Goal: Task Accomplishment & Management: Complete application form

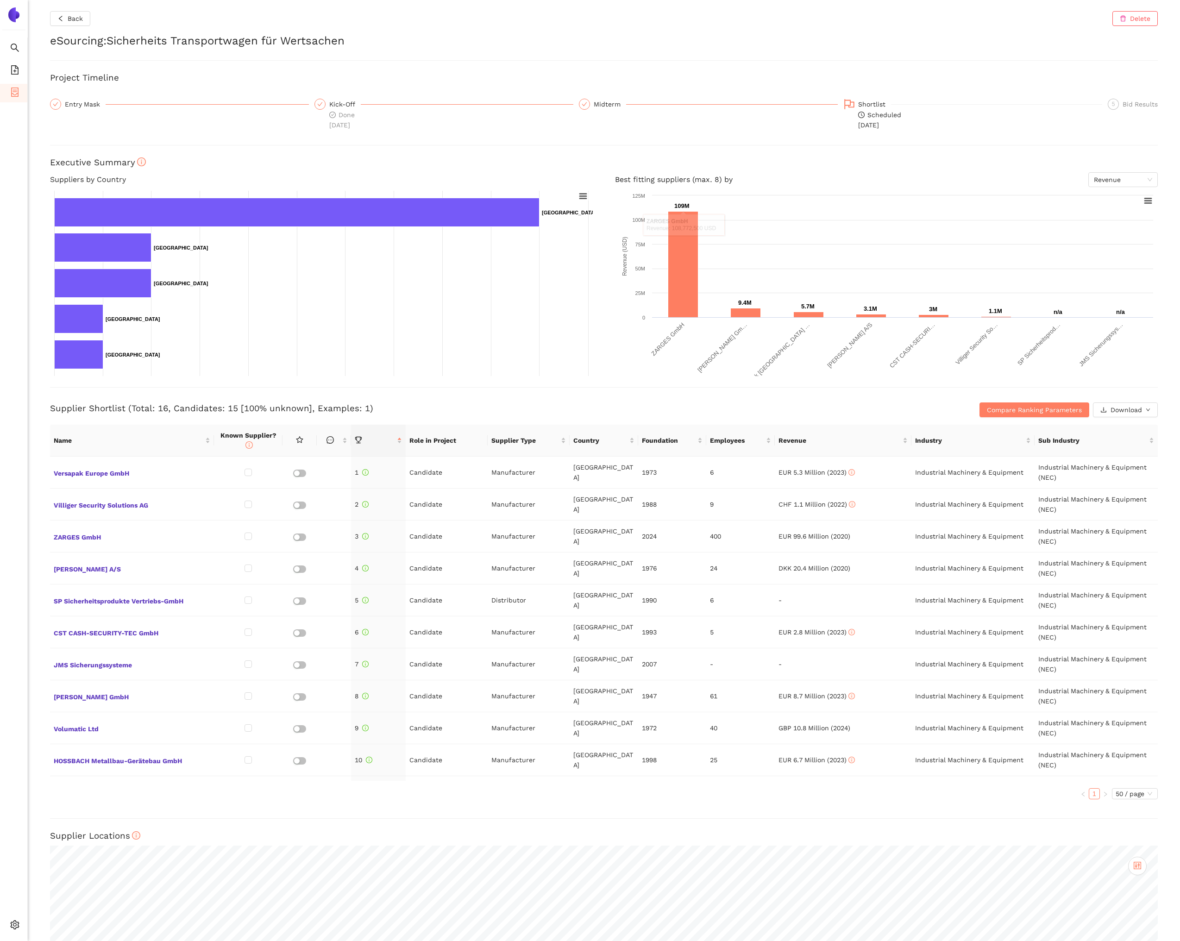
click at [600, 422] on div "Back Delete eSourcing : Sicherheits Transportwagen für Wertsachen Project Timel…" at bounding box center [604, 470] width 1152 height 941
click at [556, 401] on div "Supplier Shortlist (Total: 16, Candidates: 15 [100% unknown], Examples: 1) Comp…" at bounding box center [603, 402] width 1107 height 30
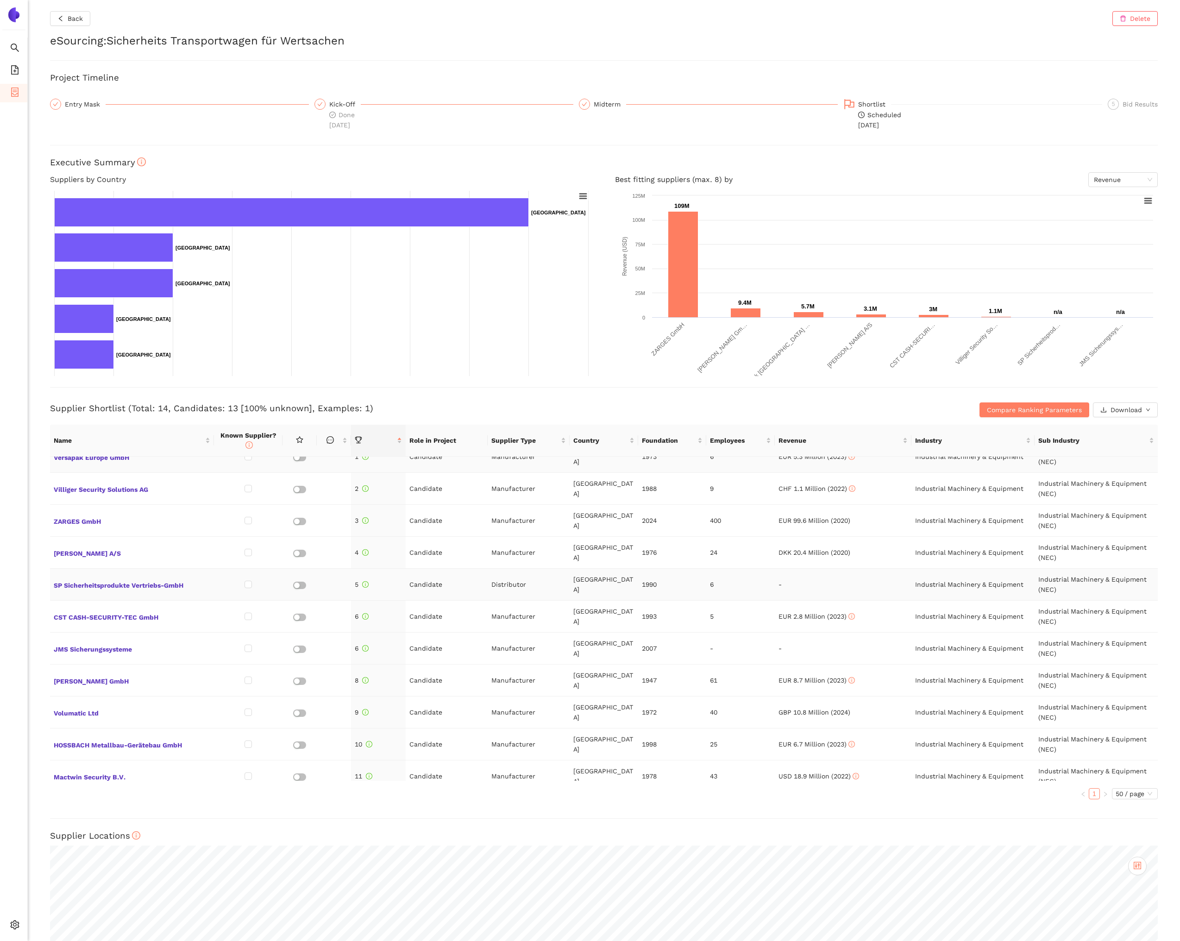
scroll to position [15, 0]
click at [105, 648] on span "JMS Sicherungssysteme" at bounding box center [132, 649] width 156 height 12
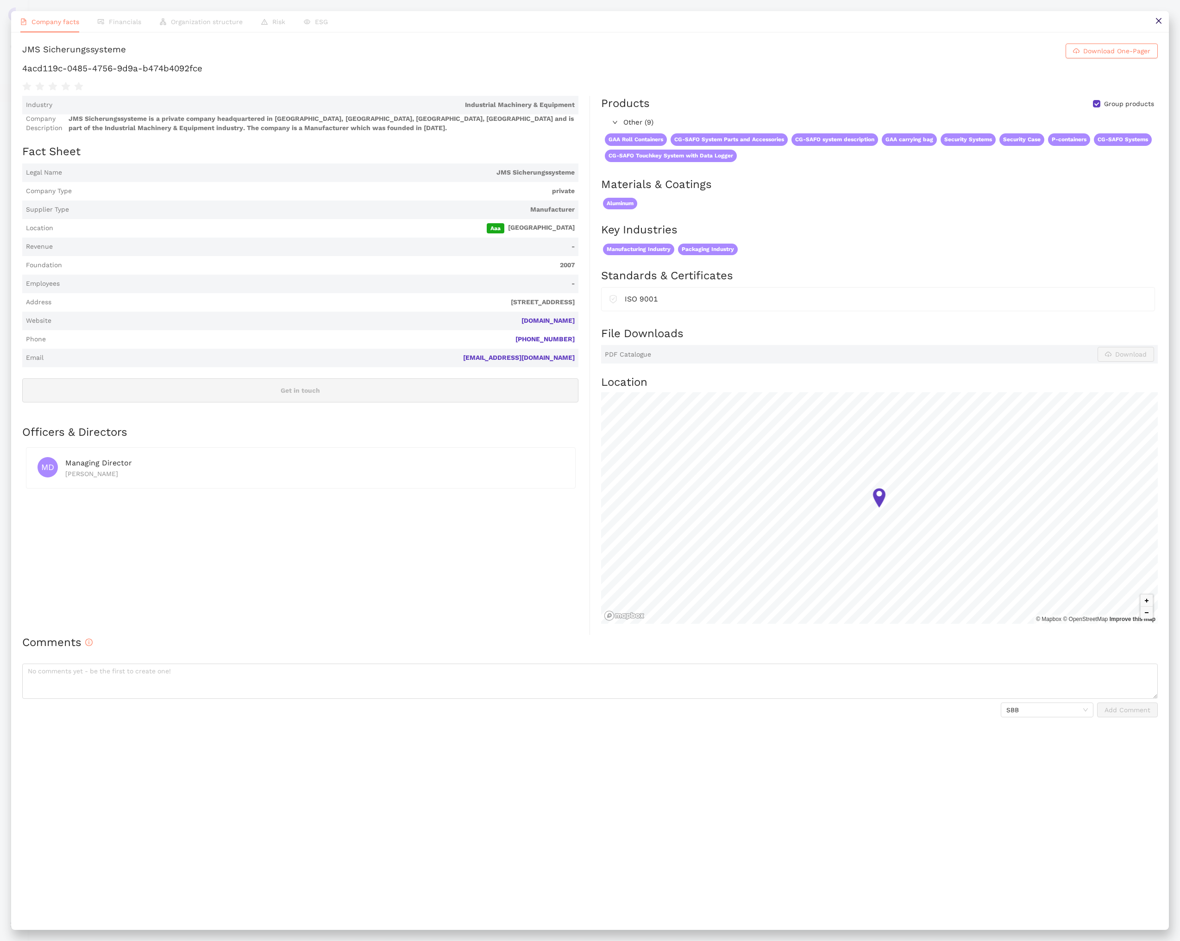
click at [126, 51] on div "JMS Sicherungssysteme" at bounding box center [74, 51] width 104 height 15
copy h1 "JMS Sicherungssysteme Download One-Pager"
click at [186, 75] on h1 "4acd119c-0485-4756-9d9a-b474b4092fce" at bounding box center [589, 68] width 1135 height 12
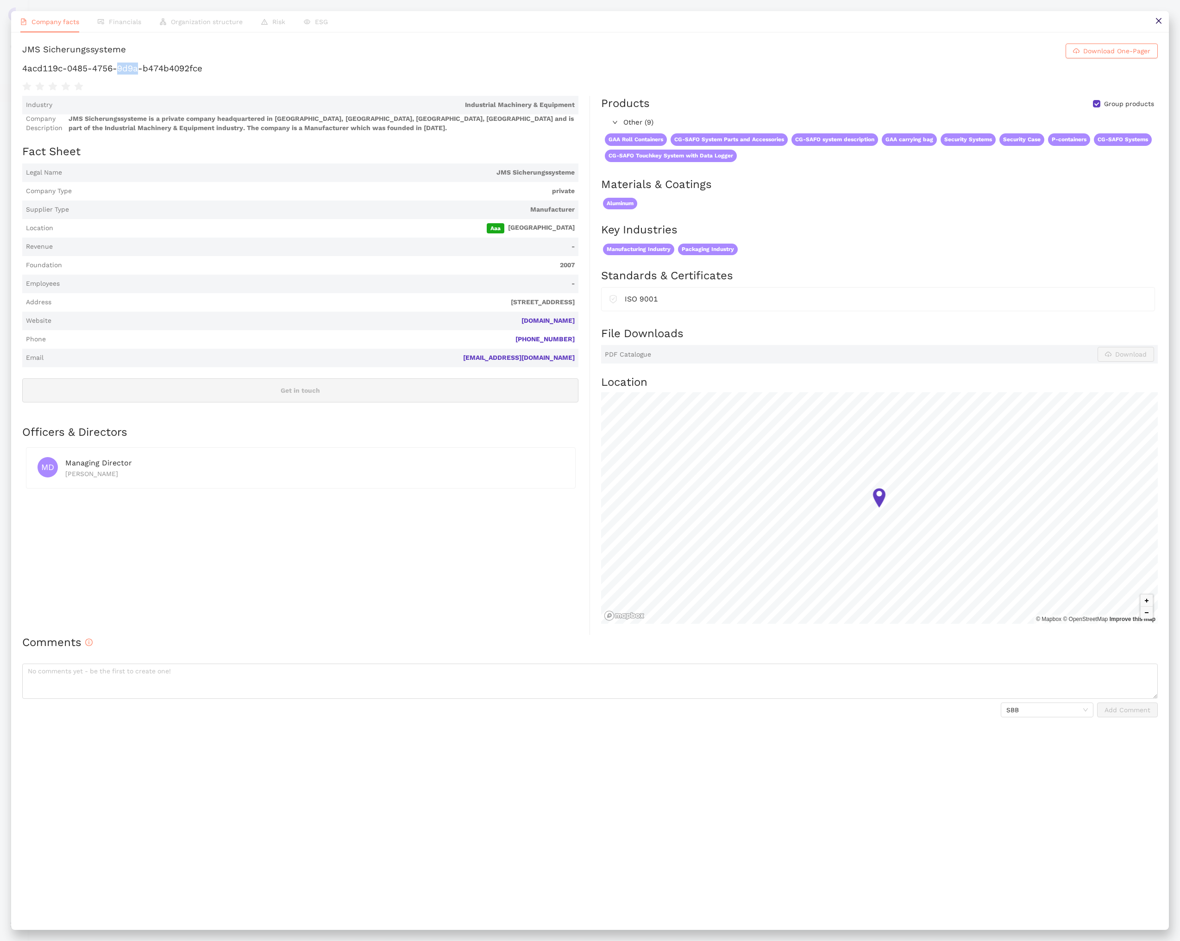
click at [186, 75] on h1 "4acd119c-0485-4756-9d9a-b474b4092fce" at bounding box center [589, 68] width 1135 height 12
click at [1157, 26] on button at bounding box center [1158, 21] width 21 height 21
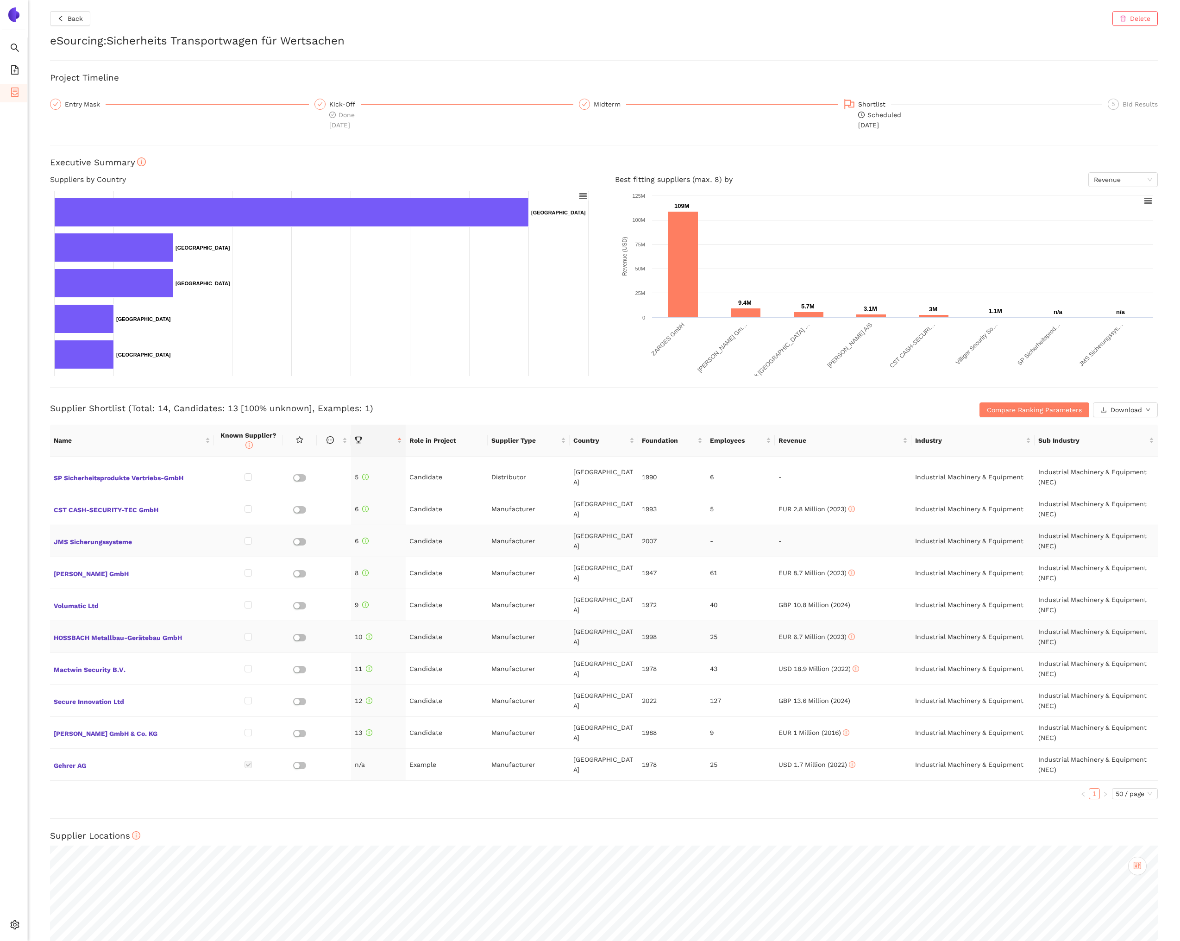
scroll to position [0, 0]
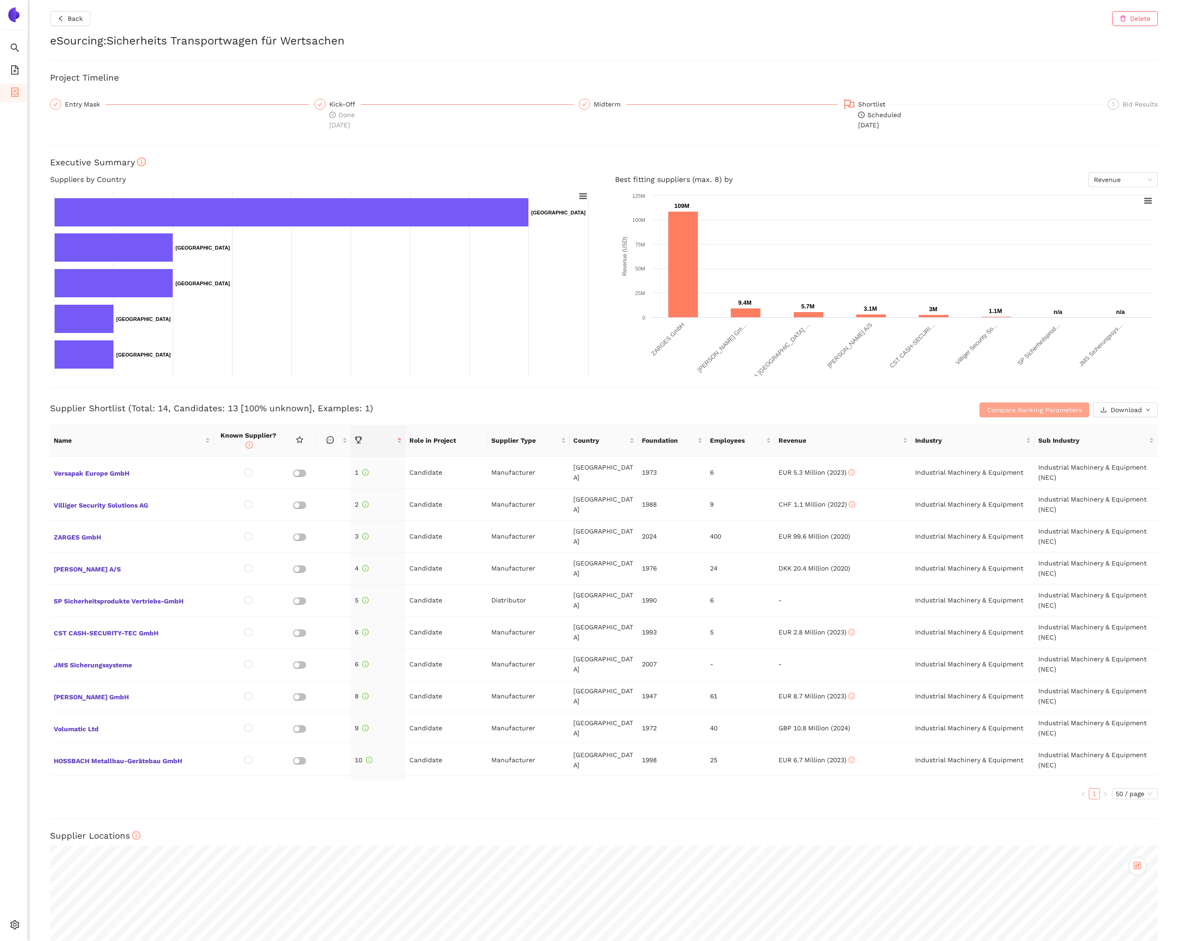
click at [993, 408] on span "Compare Ranking Parameters" at bounding box center [1034, 410] width 95 height 10
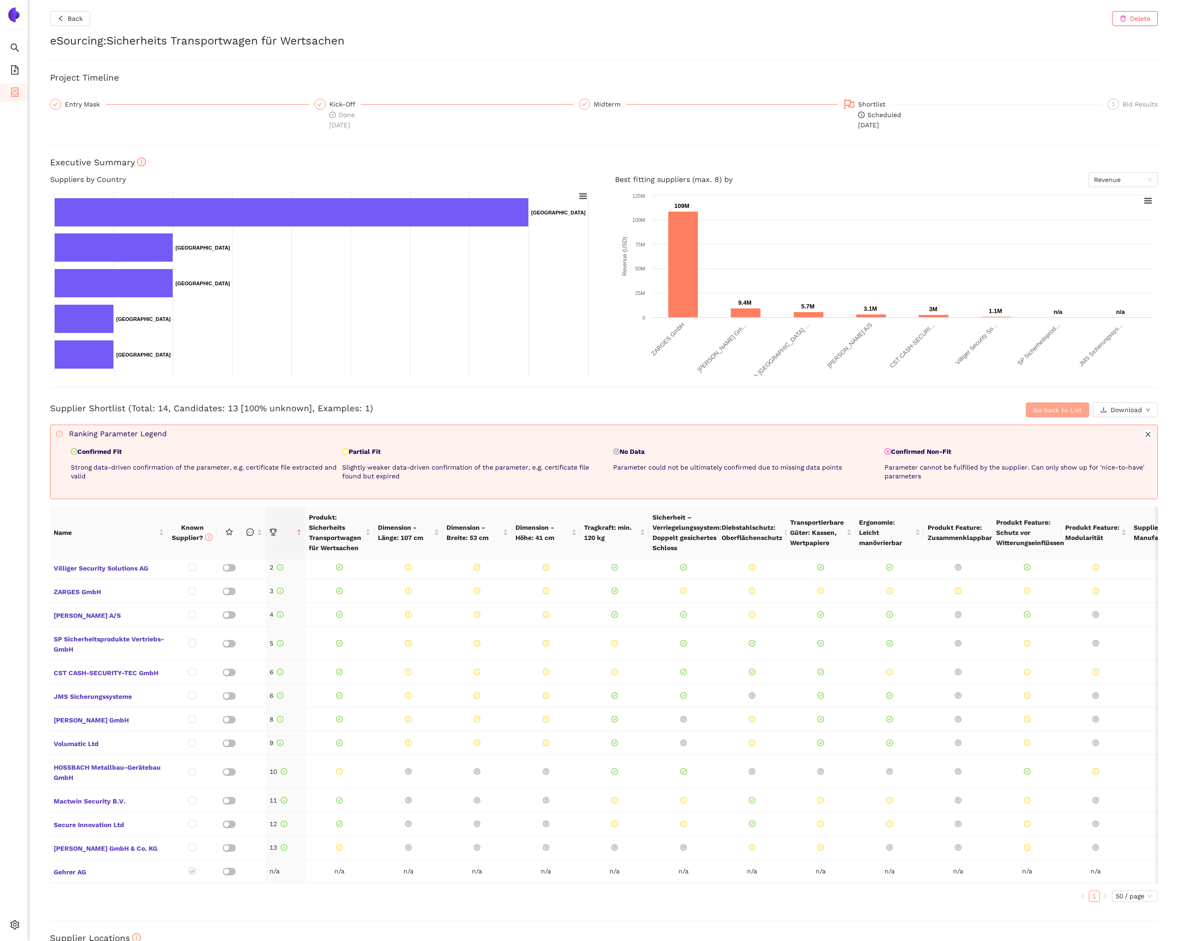
click at [1030, 406] on button "Go back to List" at bounding box center [1056, 409] width 63 height 15
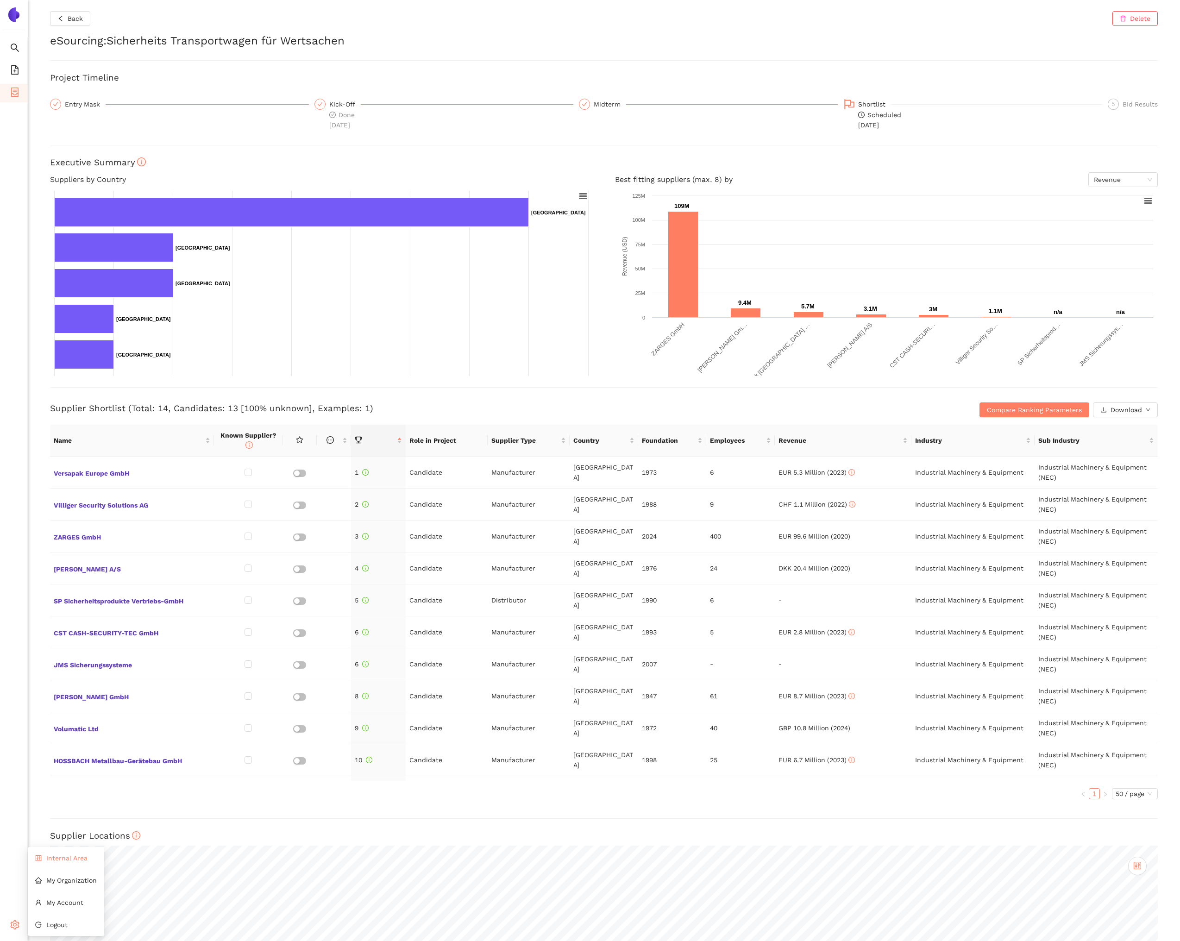
click at [49, 861] on span "Internal Area" at bounding box center [66, 857] width 41 height 7
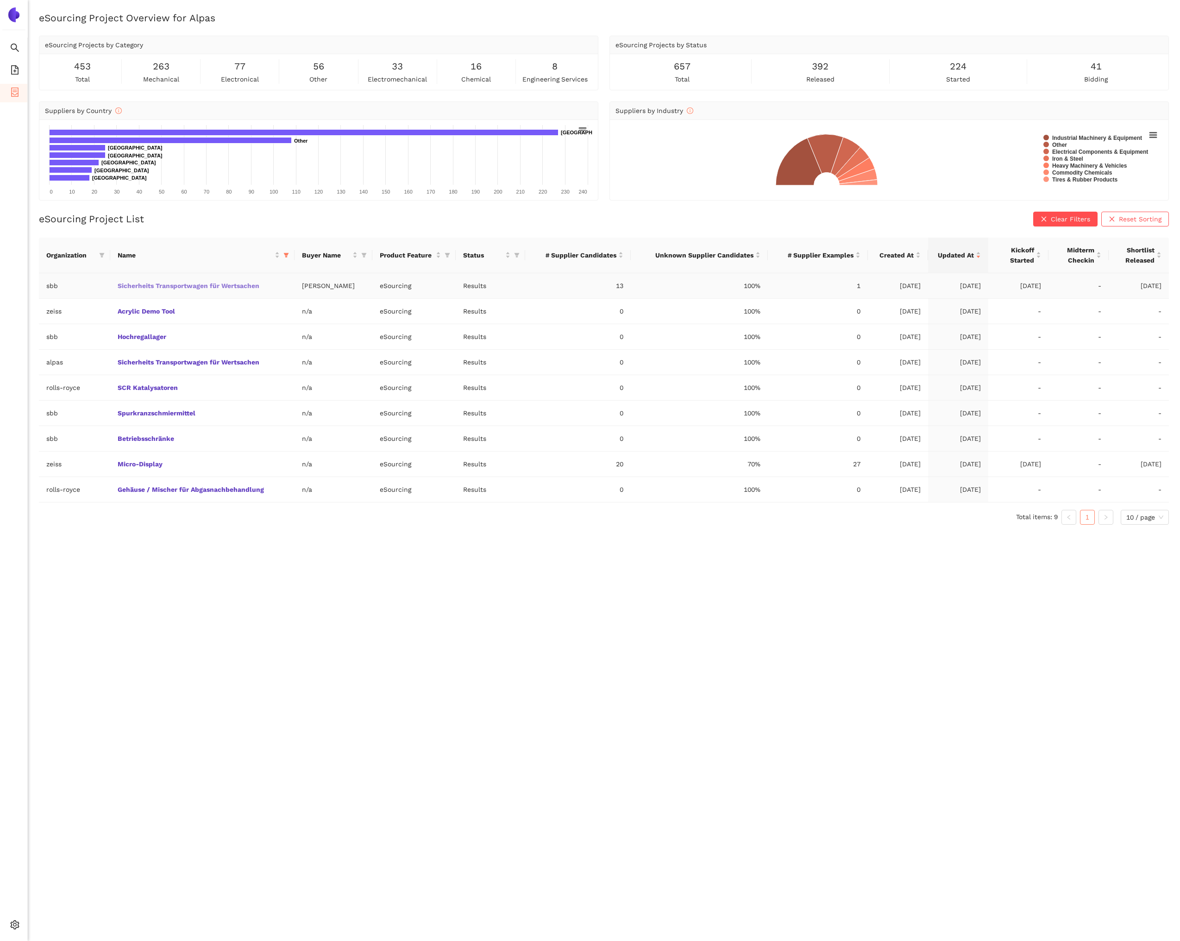
click at [0, 0] on link "Sicherheits Transportwagen für Wertsachen" at bounding box center [0, 0] width 0 height 0
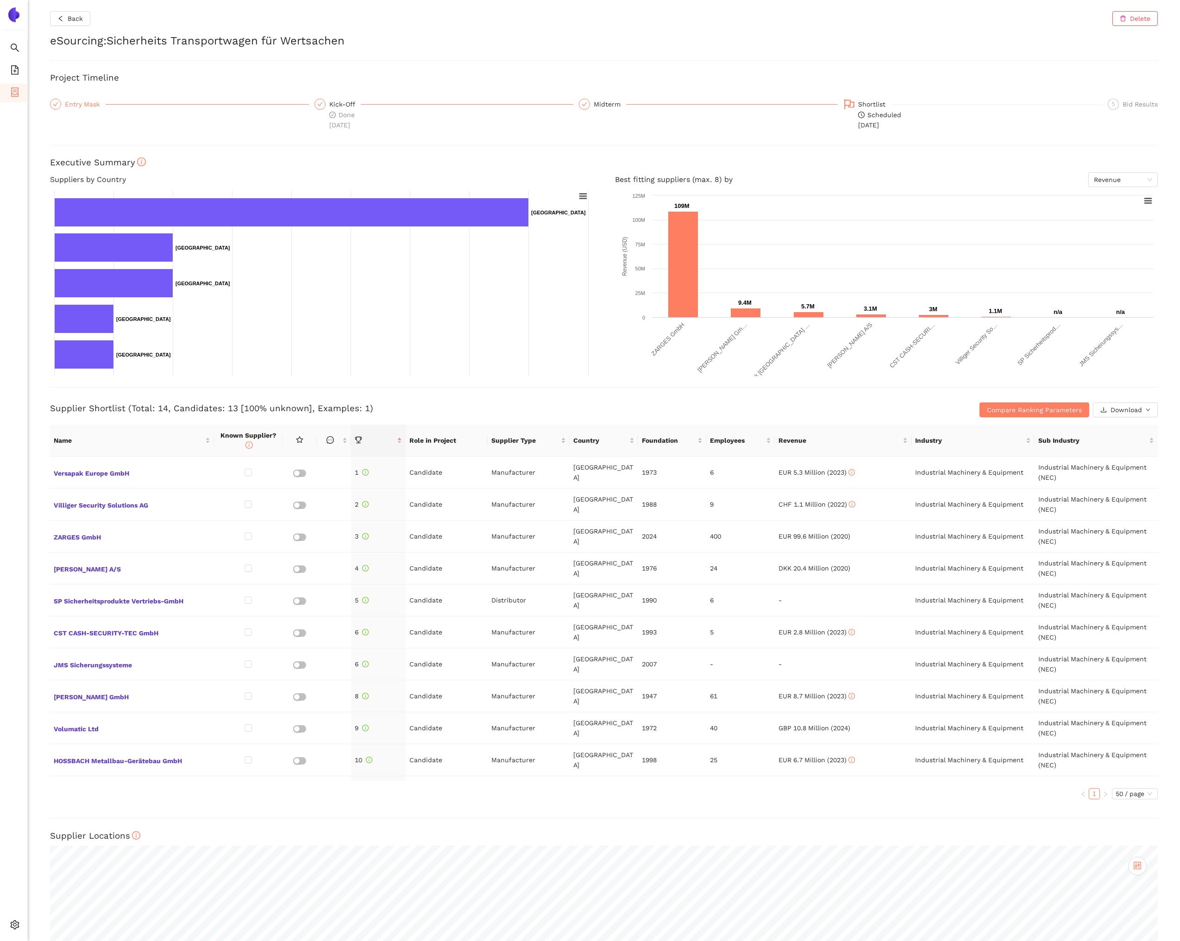
click at [75, 101] on div "Entry Mask" at bounding box center [85, 104] width 41 height 11
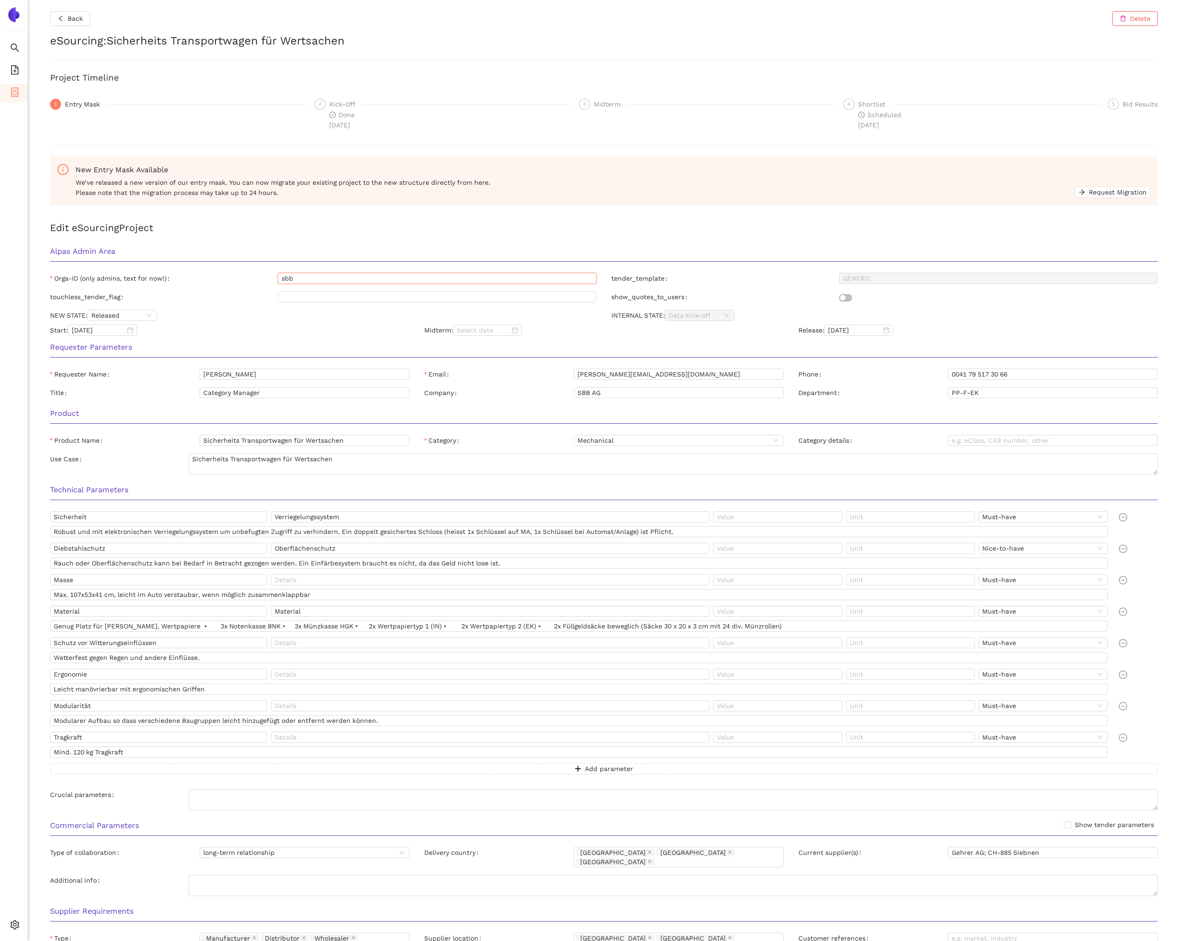
click at [344, 283] on input "sbb" at bounding box center [437, 278] width 319 height 11
drag, startPoint x: 340, startPoint y: 277, endPoint x: 268, endPoint y: 269, distance: 72.7
click at [269, 271] on div "Alpas Admin Area Orga-ID (only admins, text for now!) customer tender_template …" at bounding box center [604, 288] width 1122 height 96
type input "sbb"
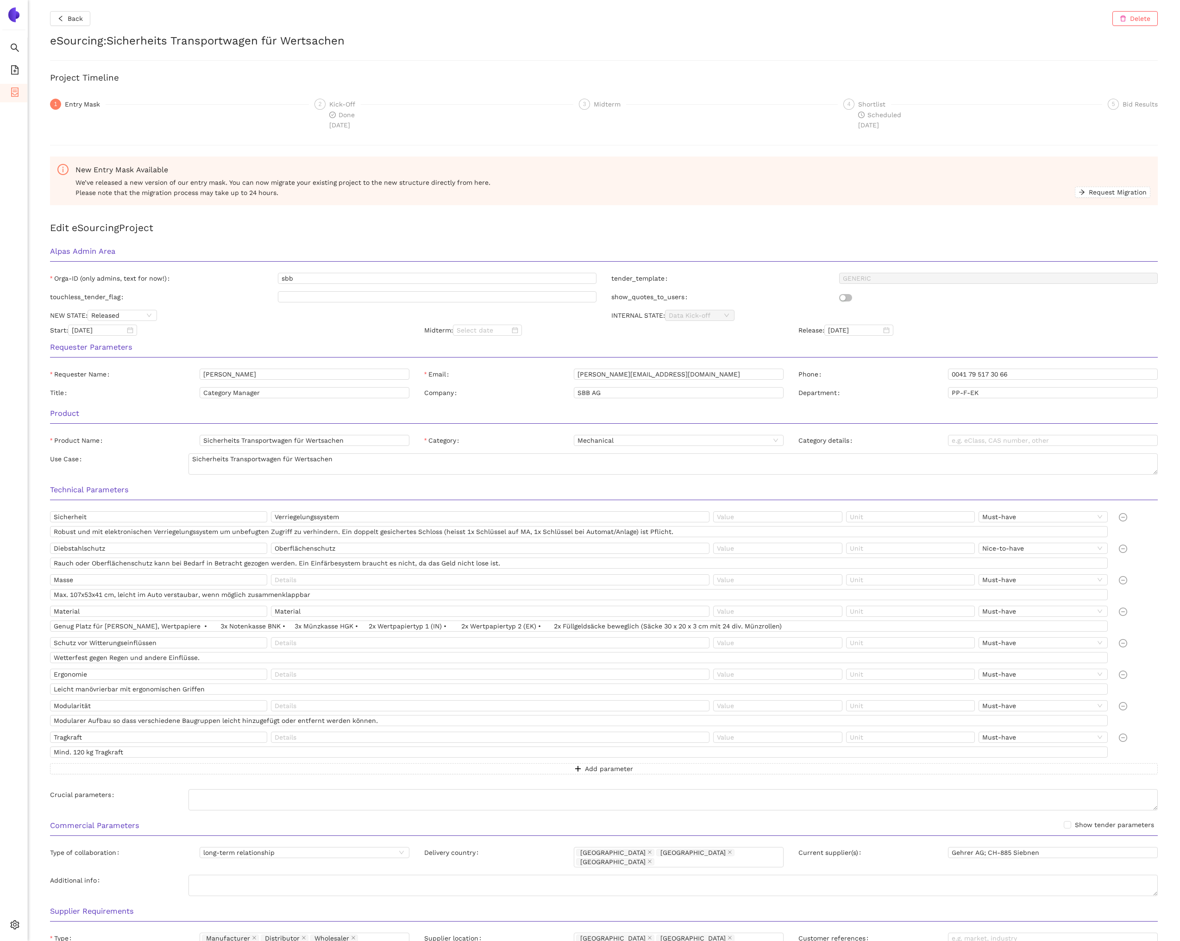
click at [259, 227] on h2 "Edit eSourcing Project" at bounding box center [603, 227] width 1107 height 15
click at [22, 94] on li "eSourcing Projects" at bounding box center [13, 93] width 27 height 19
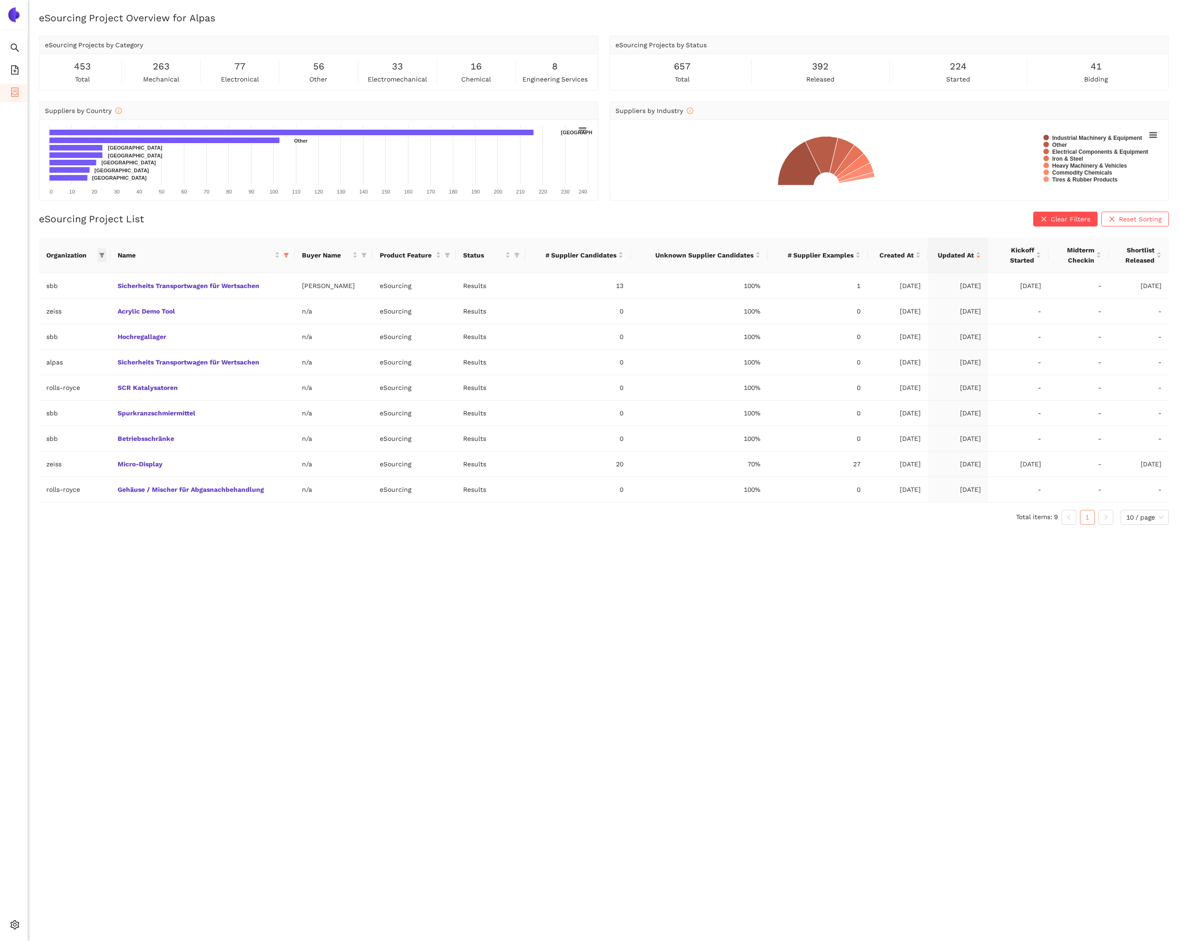
click at [103, 253] on icon "filter" at bounding box center [102, 255] width 5 height 5
click at [92, 274] on input "text" at bounding box center [72, 274] width 81 height 10
type input "c"
click at [162, 229] on div "eSourcing Project List Clear Filters Reset Sorting Organization Name Buyer Name…" at bounding box center [604, 372] width 1130 height 320
click at [60, 861] on span "Internal Area" at bounding box center [66, 857] width 41 height 7
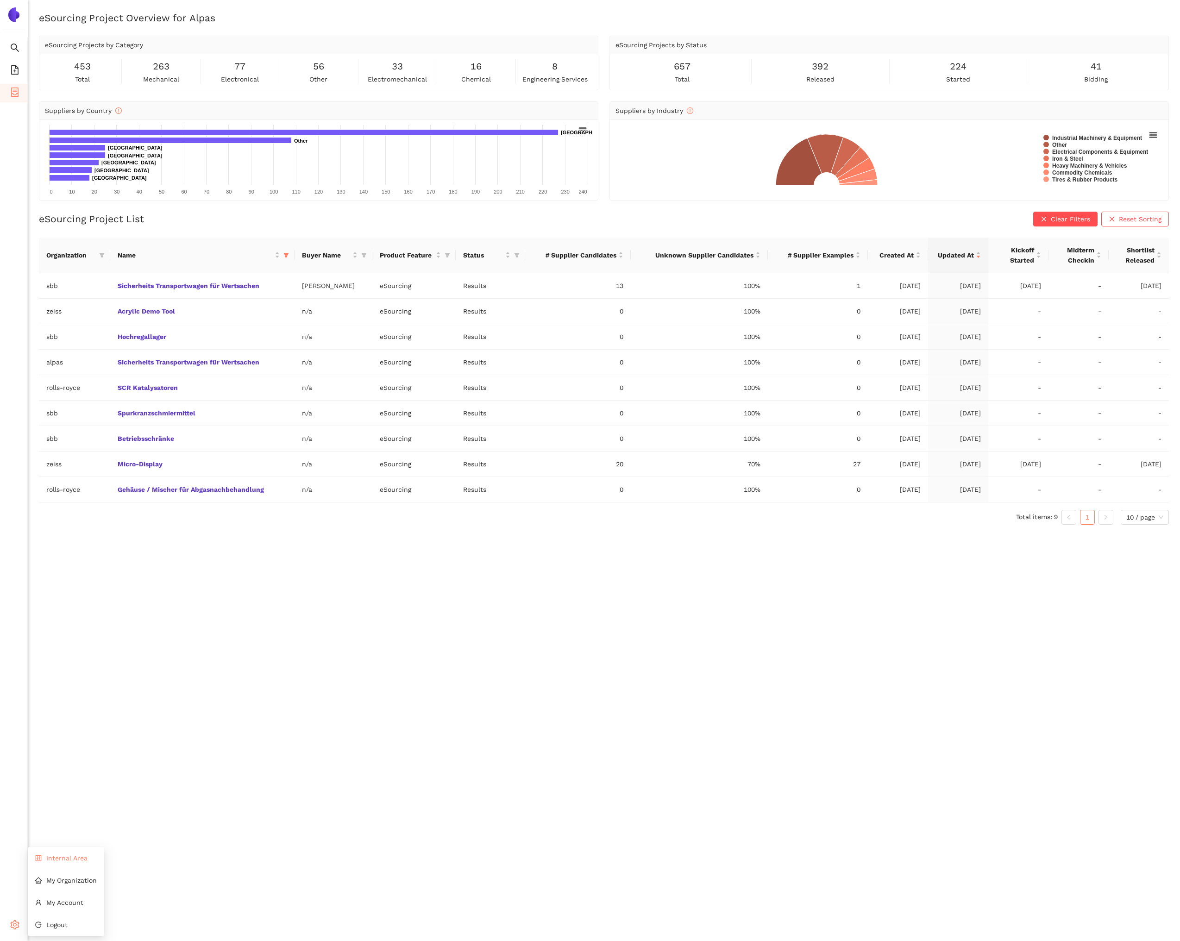
click at [42, 861] on li "Internal Area" at bounding box center [66, 858] width 76 height 19
click at [0, 0] on link "Sicherheits Transportwagen für Wertsachen" at bounding box center [0, 0] width 0 height 0
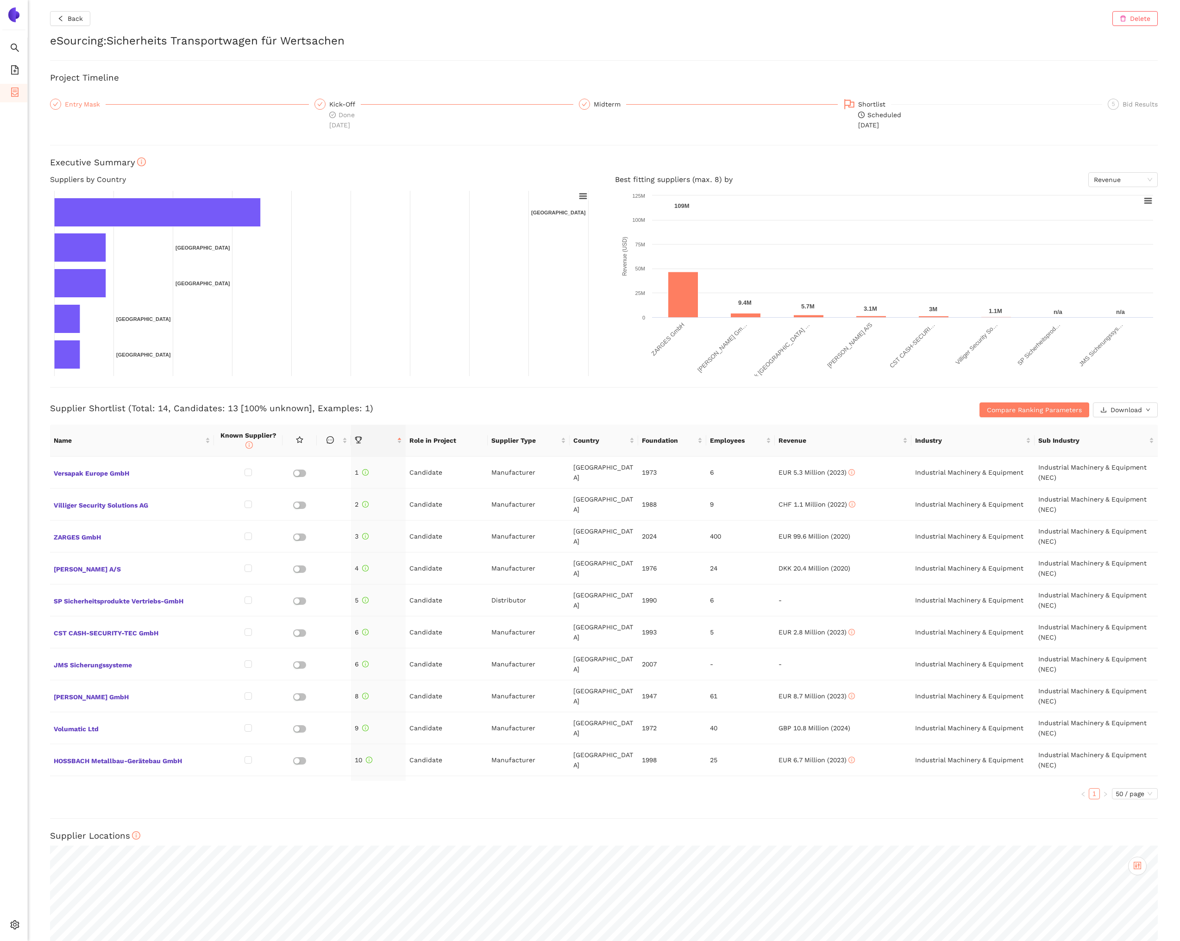
click at [95, 103] on div "Entry Mask" at bounding box center [85, 104] width 41 height 11
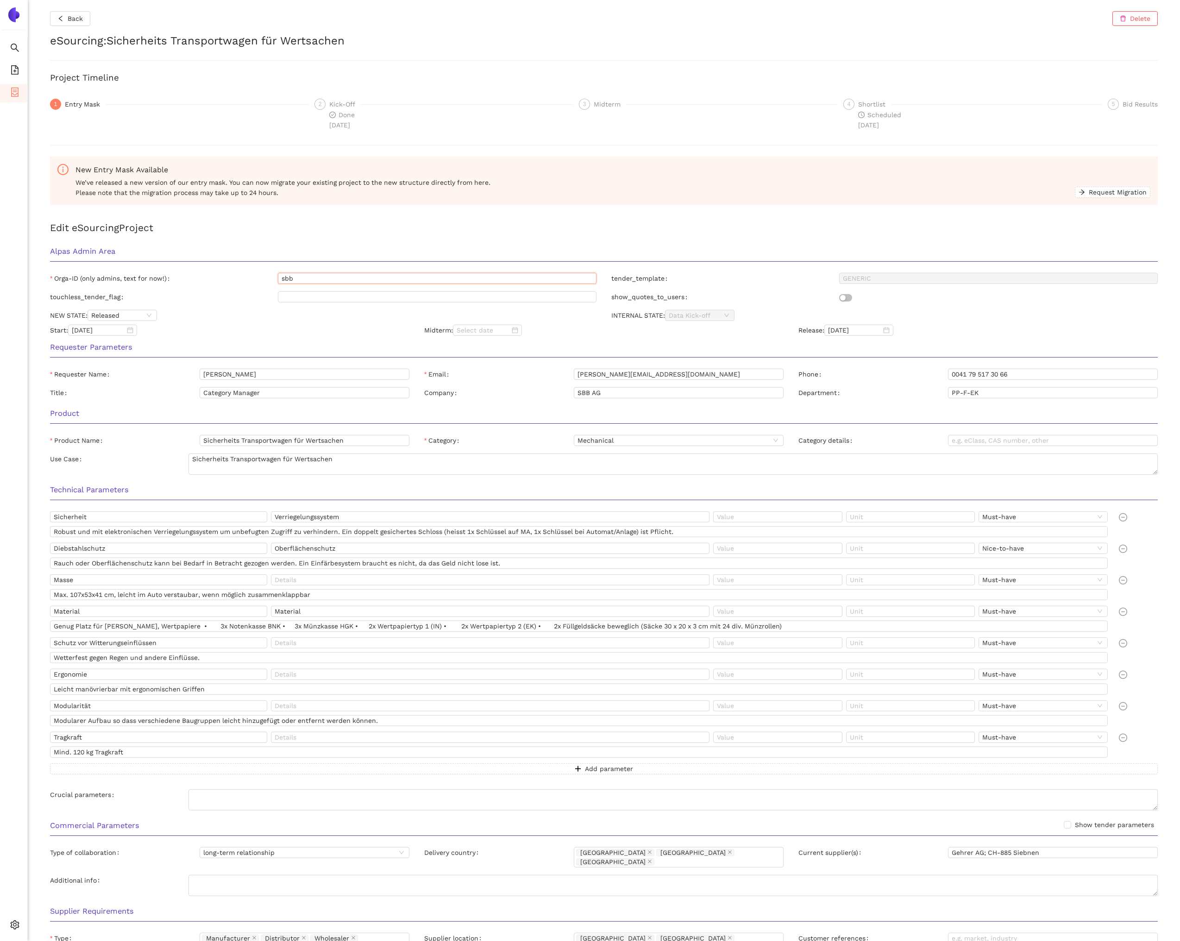
click at [321, 276] on input "sbb" at bounding box center [437, 278] width 319 height 11
type input "customer"
click at [336, 240] on div "Alpas Admin Area" at bounding box center [604, 254] width 1122 height 29
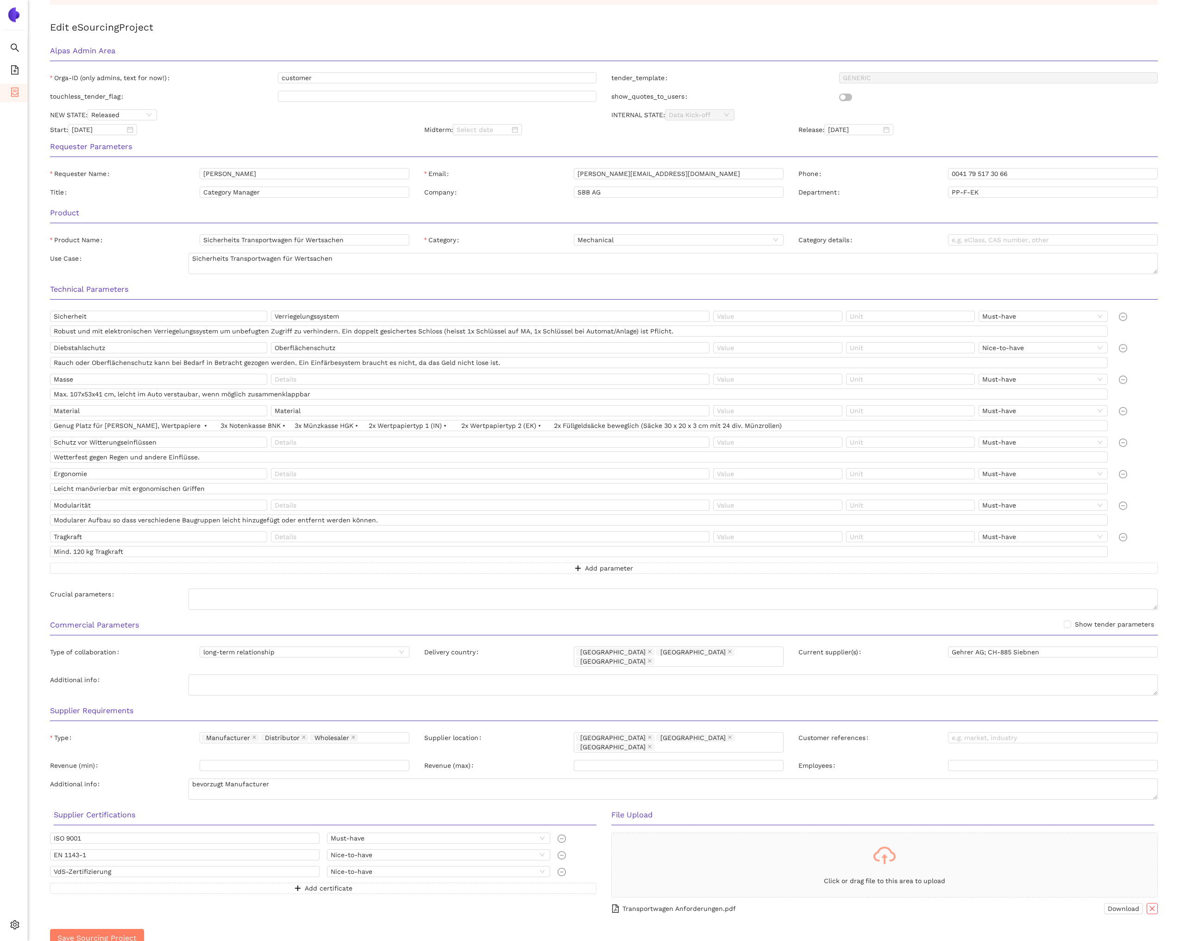
scroll to position [207, 0]
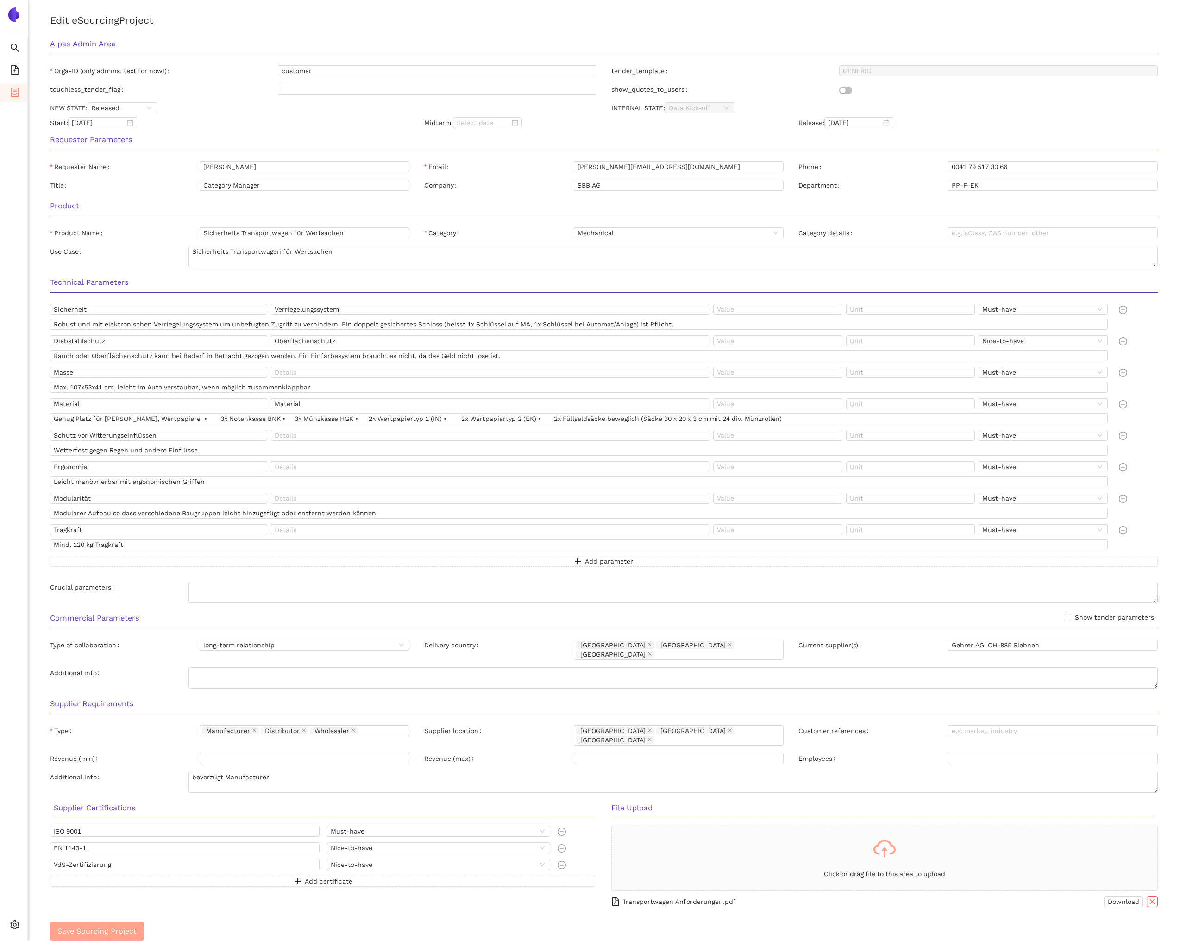
click at [123, 925] on span "Save Sourcing Project" at bounding box center [96, 931] width 79 height 12
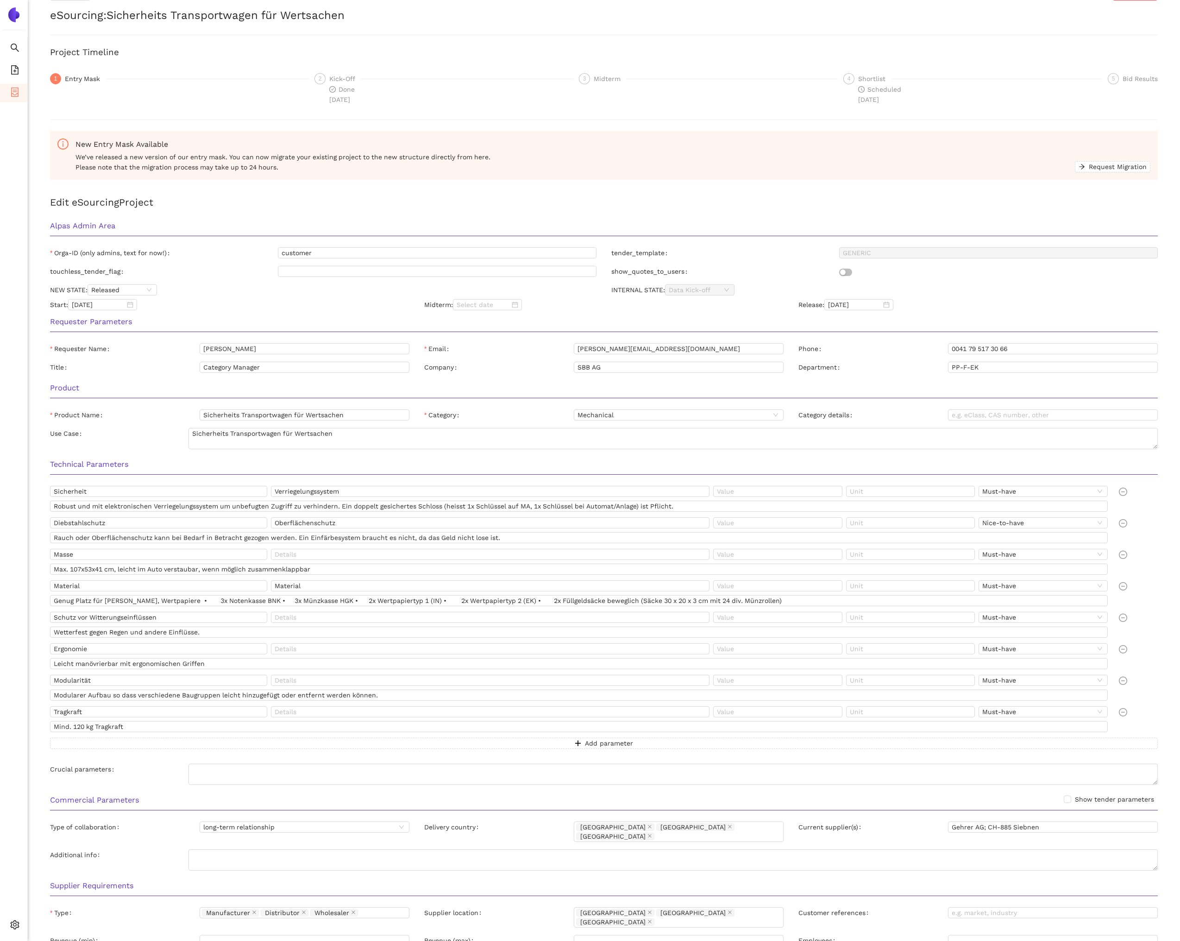
scroll to position [0, 0]
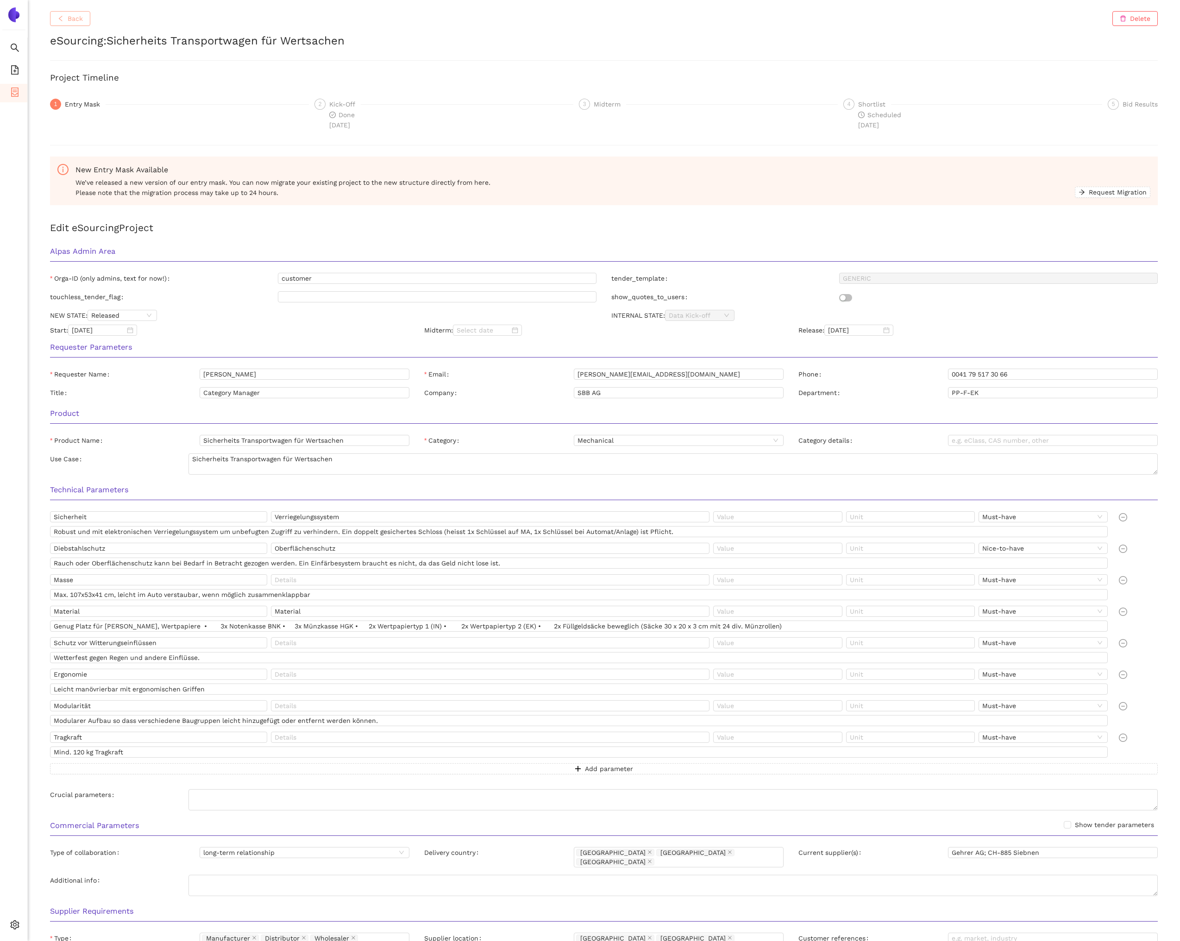
click at [80, 19] on span "Back" at bounding box center [75, 18] width 15 height 10
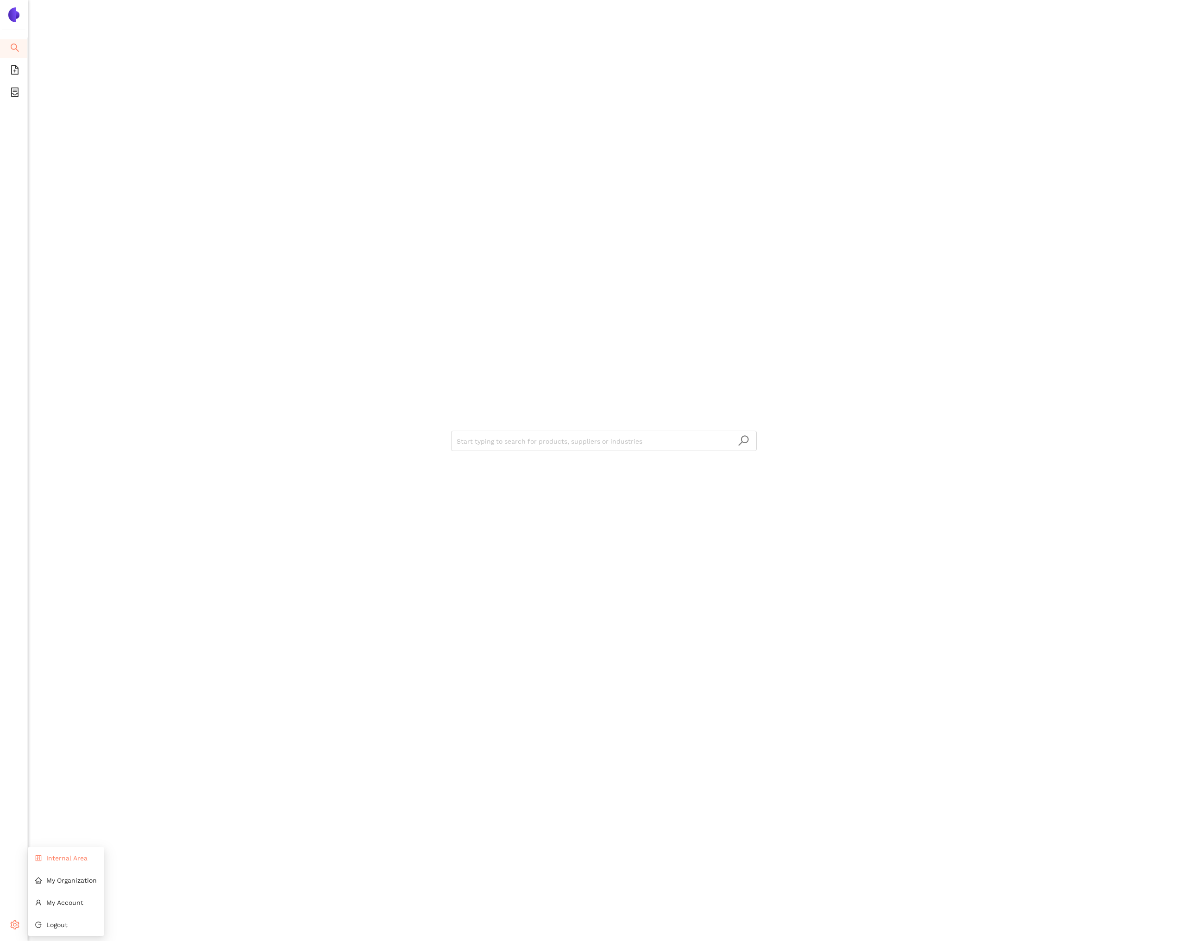
click at [46, 861] on span "Internal Area" at bounding box center [66, 857] width 41 height 7
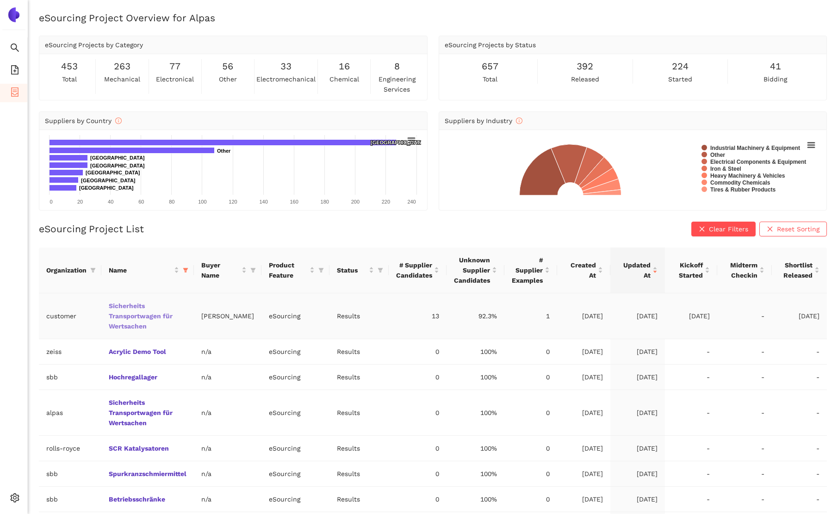
click at [0, 0] on link "Sicherheits Transportwagen für Wertsachen" at bounding box center [0, 0] width 0 height 0
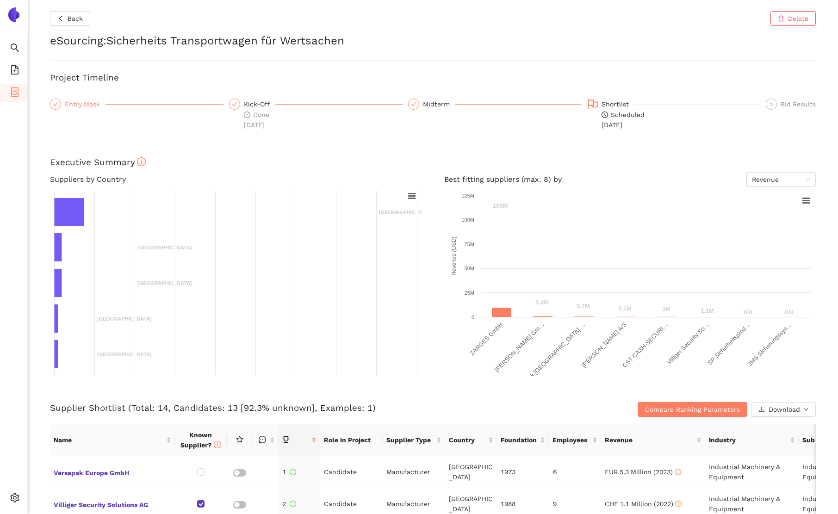
click at [88, 100] on div "Entry Mask" at bounding box center [85, 104] width 41 height 11
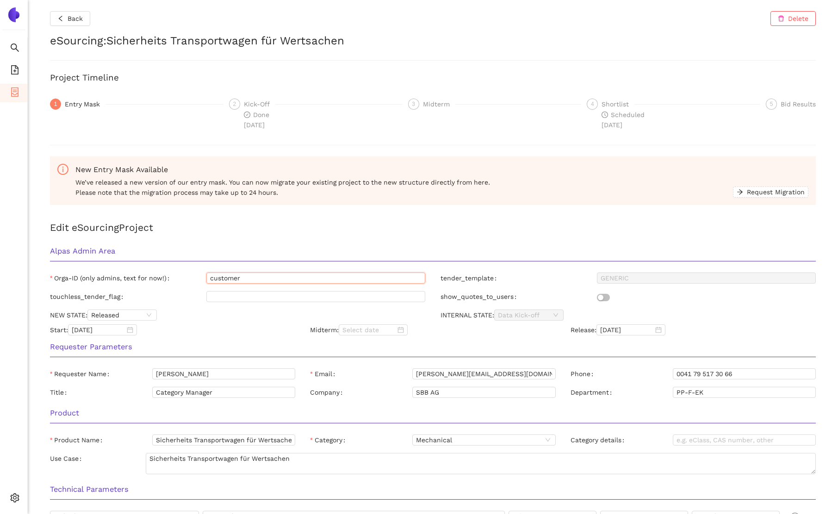
click at [234, 281] on input "customer" at bounding box center [315, 278] width 219 height 11
type input "sbb"
click at [230, 241] on div "Alpas Admin Area" at bounding box center [433, 254] width 781 height 29
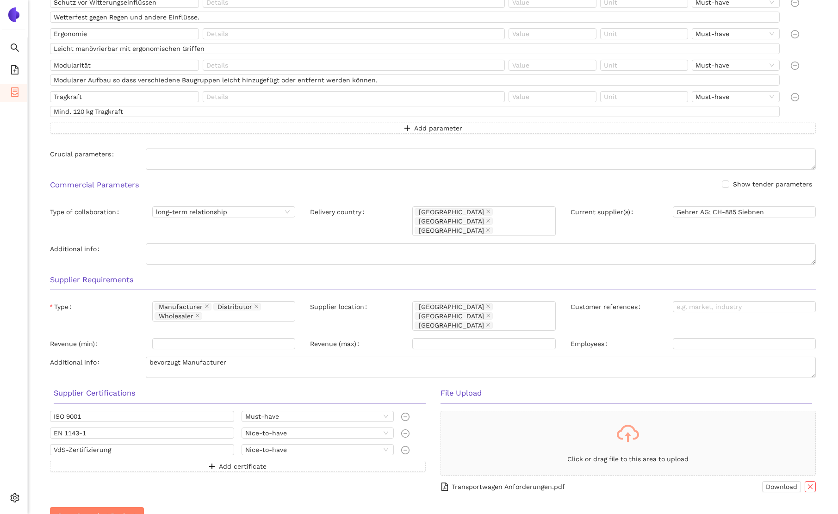
scroll to position [652, 0]
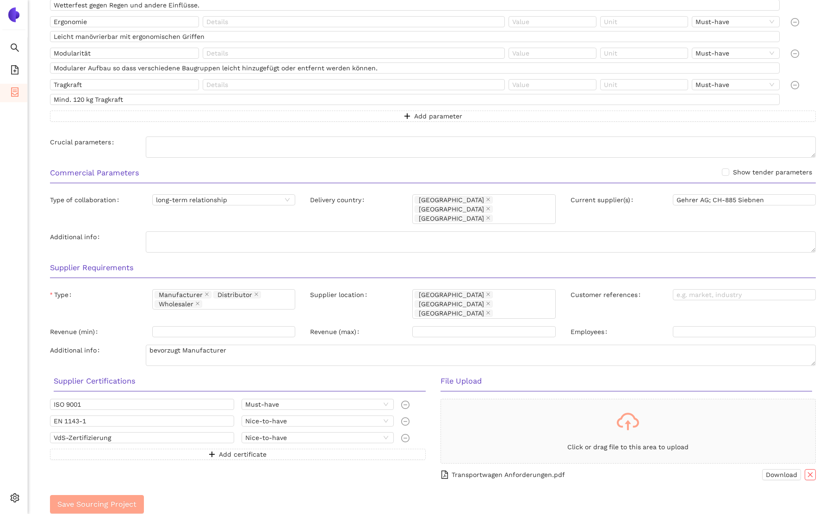
click at [89, 495] on button "Save Sourcing Project" at bounding box center [97, 504] width 94 height 19
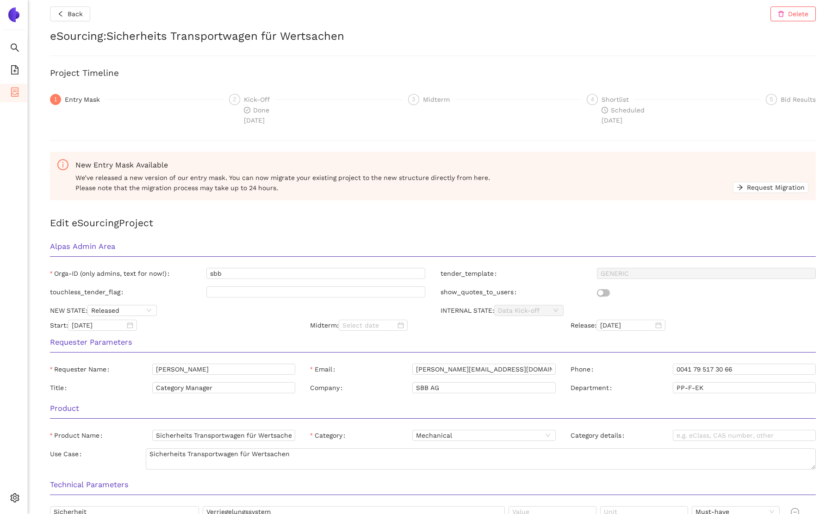
scroll to position [0, 0]
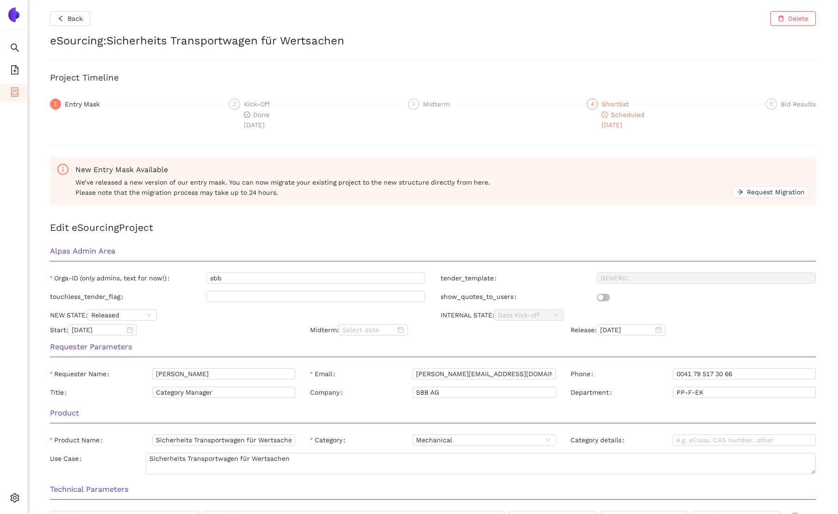
click at [623, 102] on div "Shortlist" at bounding box center [618, 104] width 33 height 11
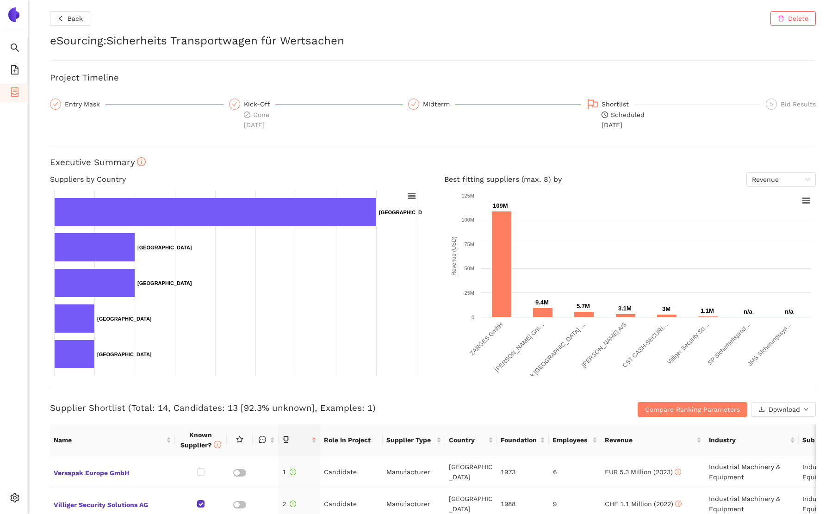
click at [343, 149] on div "Back Delete eSourcing : Sicherheits Transportwagen für Wertsachen Project Timel…" at bounding box center [433, 257] width 811 height 514
click at [73, 101] on div "Entry Mask" at bounding box center [85, 104] width 41 height 11
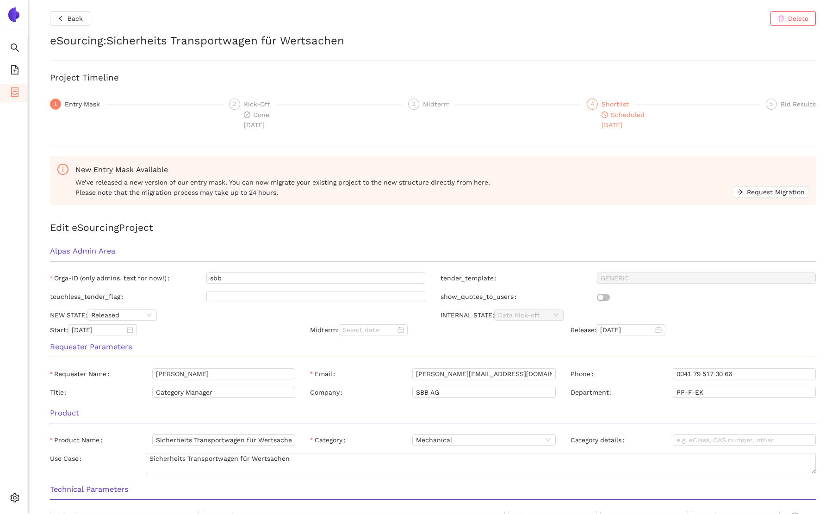
click at [622, 104] on div "Shortlist" at bounding box center [618, 104] width 33 height 11
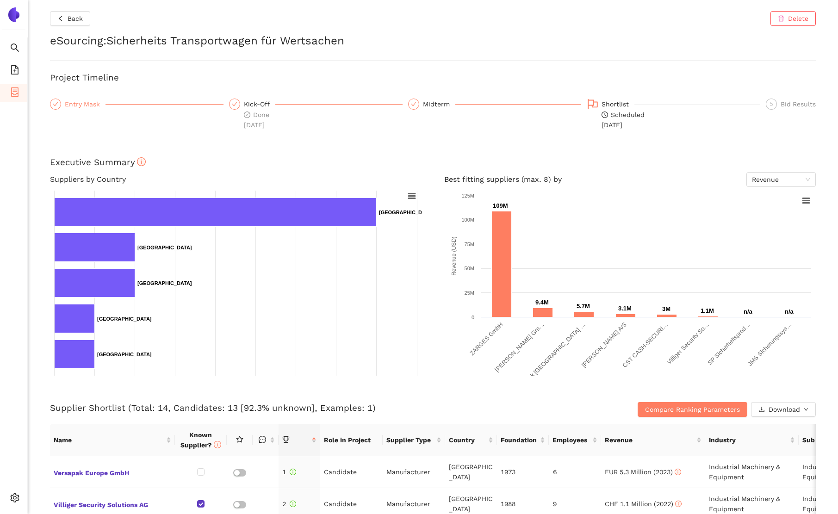
click at [80, 104] on div "Entry Mask" at bounding box center [85, 104] width 41 height 11
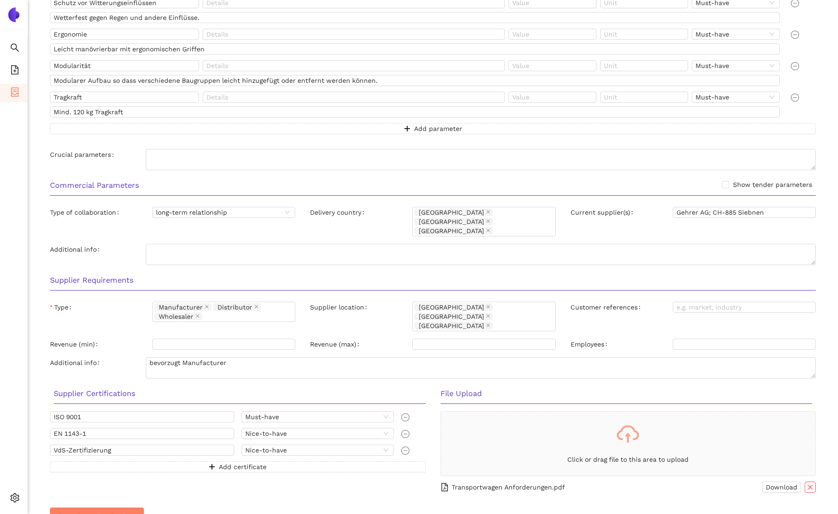
scroll to position [652, 0]
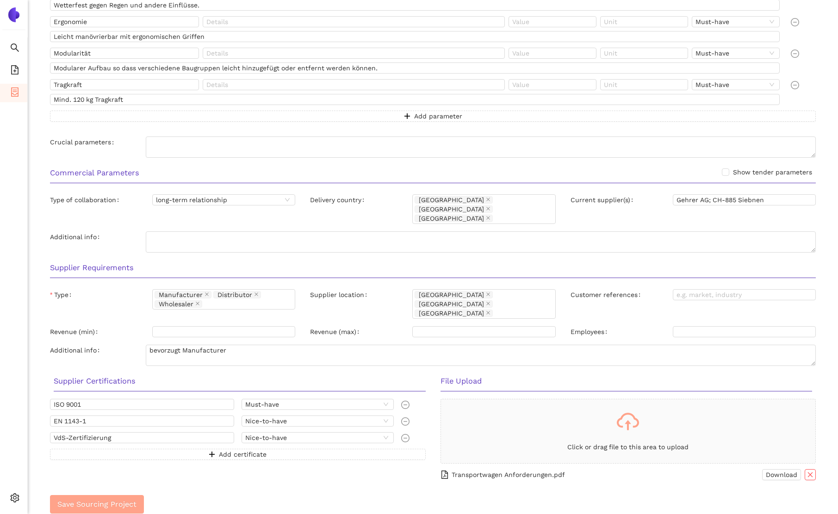
click at [104, 499] on span "Save Sourcing Project" at bounding box center [96, 505] width 79 height 12
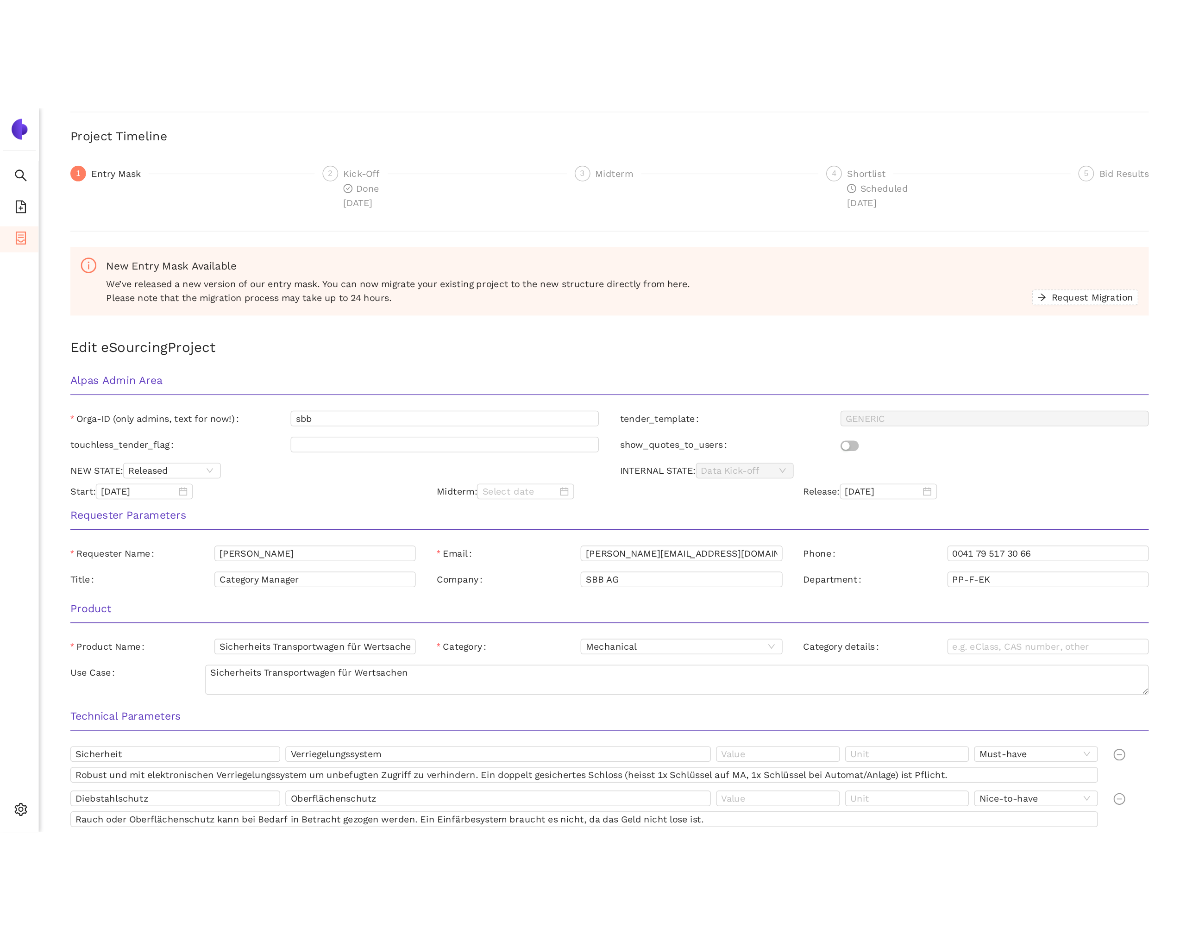
scroll to position [0, 0]
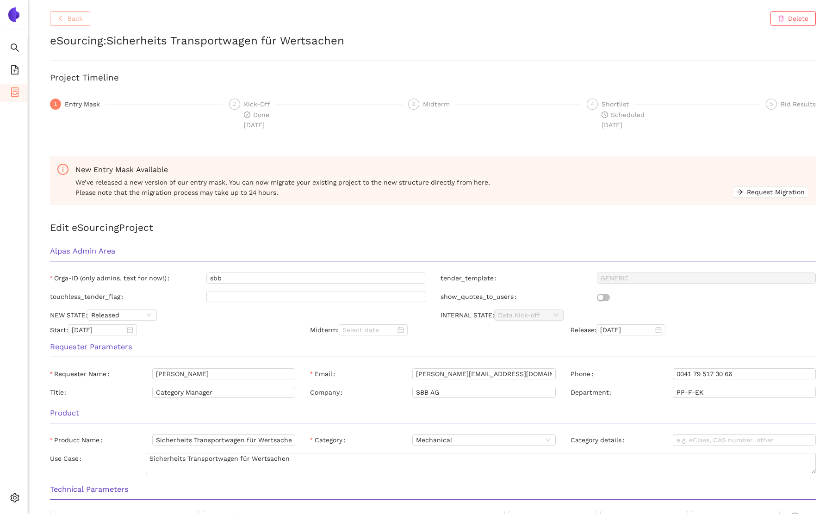
click at [79, 24] on button "Back" at bounding box center [70, 18] width 40 height 15
